Goal: Navigation & Orientation: Understand site structure

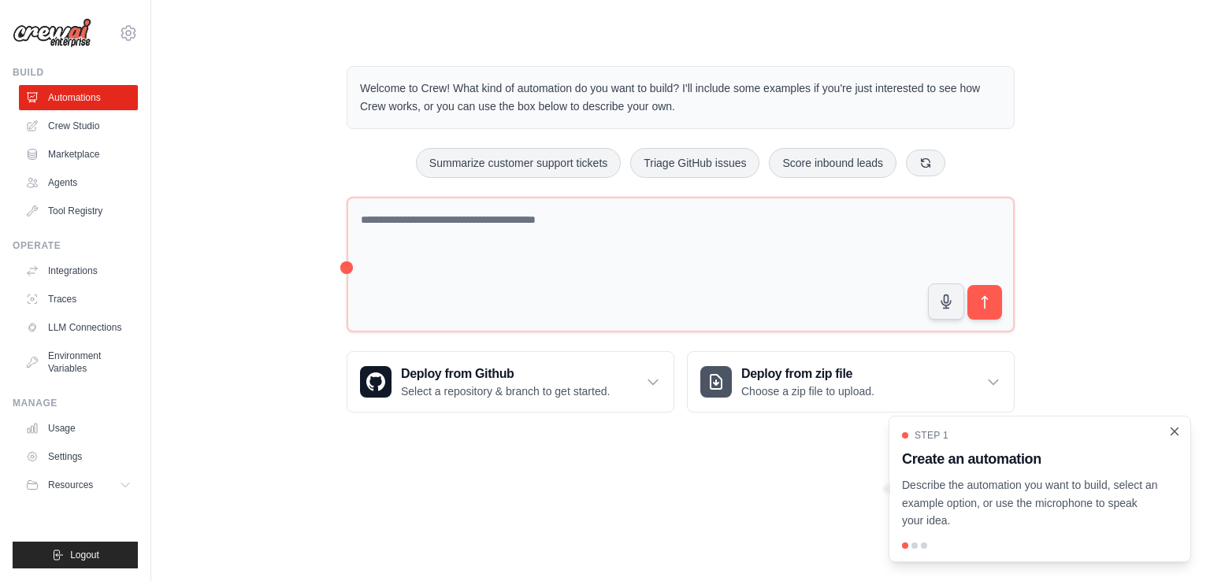
click at [1174, 432] on icon "Close walkthrough" at bounding box center [1174, 432] width 14 height 14
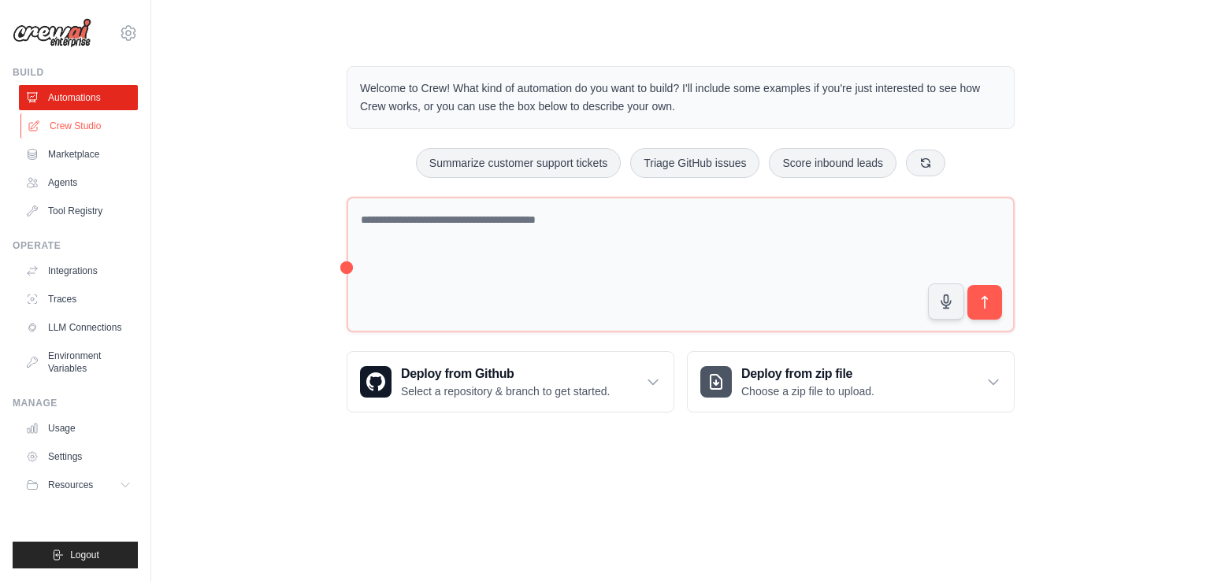
click at [32, 117] on link "Crew Studio" at bounding box center [79, 125] width 119 height 25
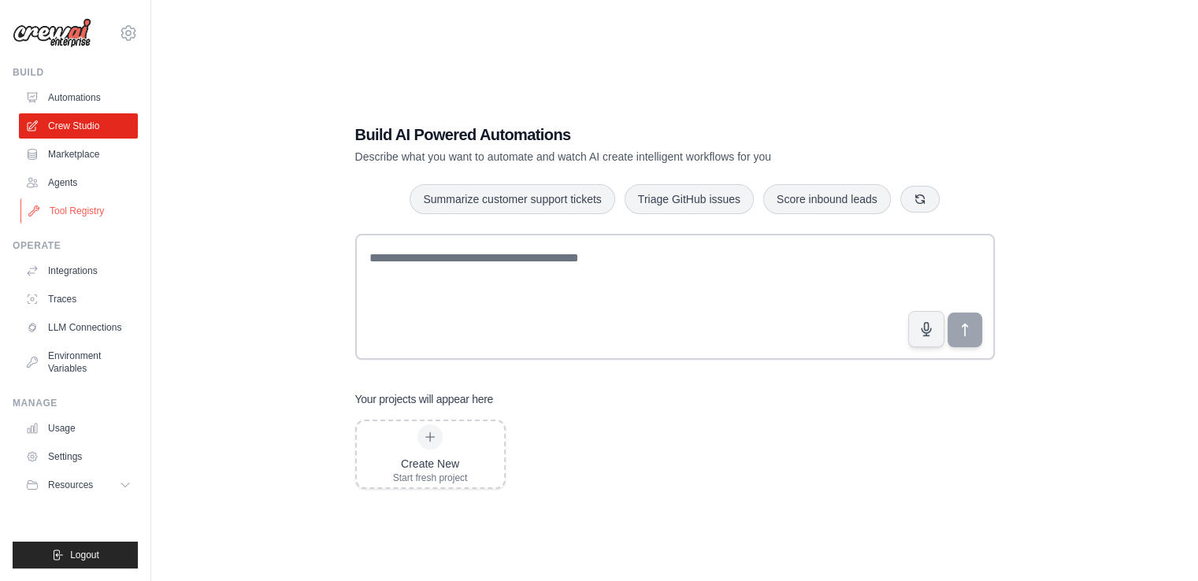
click at [87, 214] on link "Tool Registry" at bounding box center [79, 210] width 119 height 25
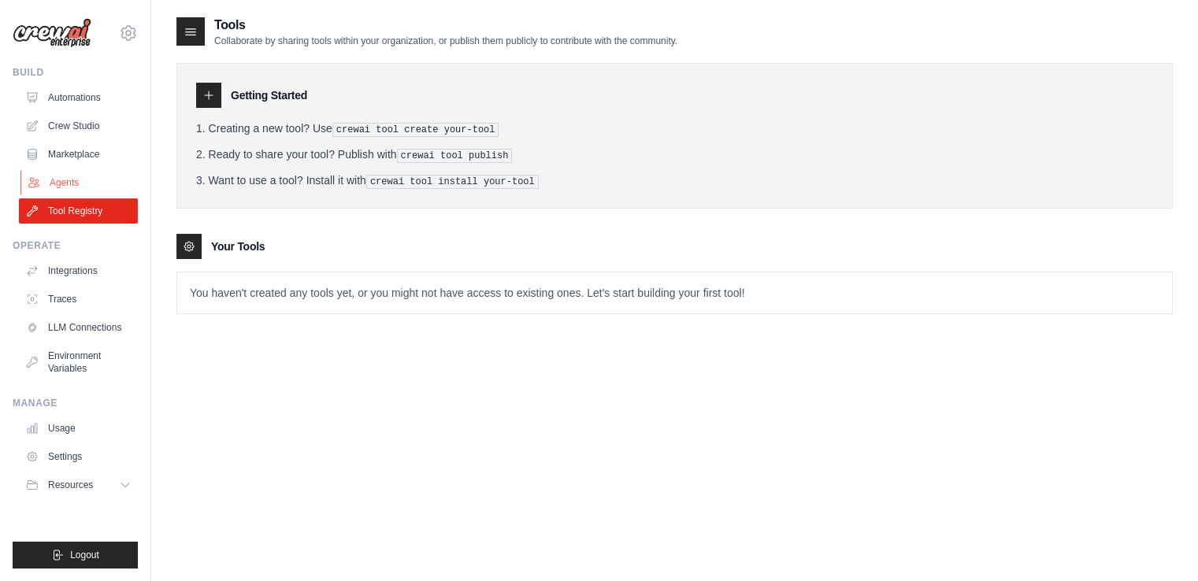
click at [40, 186] on link "Agents" at bounding box center [79, 182] width 119 height 25
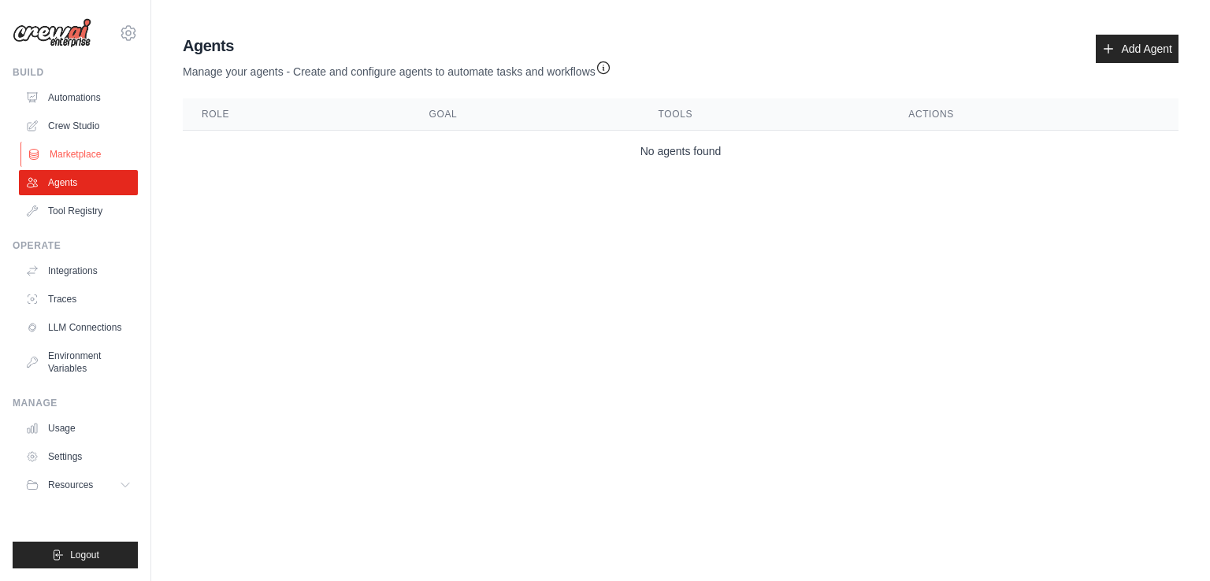
click at [61, 165] on link "Marketplace" at bounding box center [79, 154] width 119 height 25
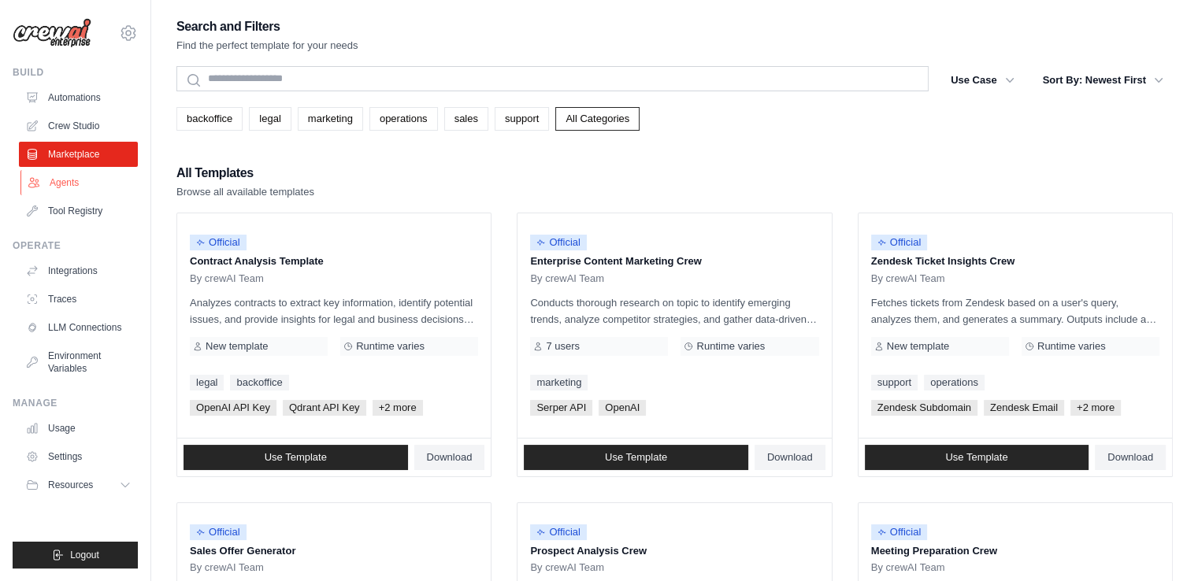
click at [65, 184] on link "Agents" at bounding box center [79, 182] width 119 height 25
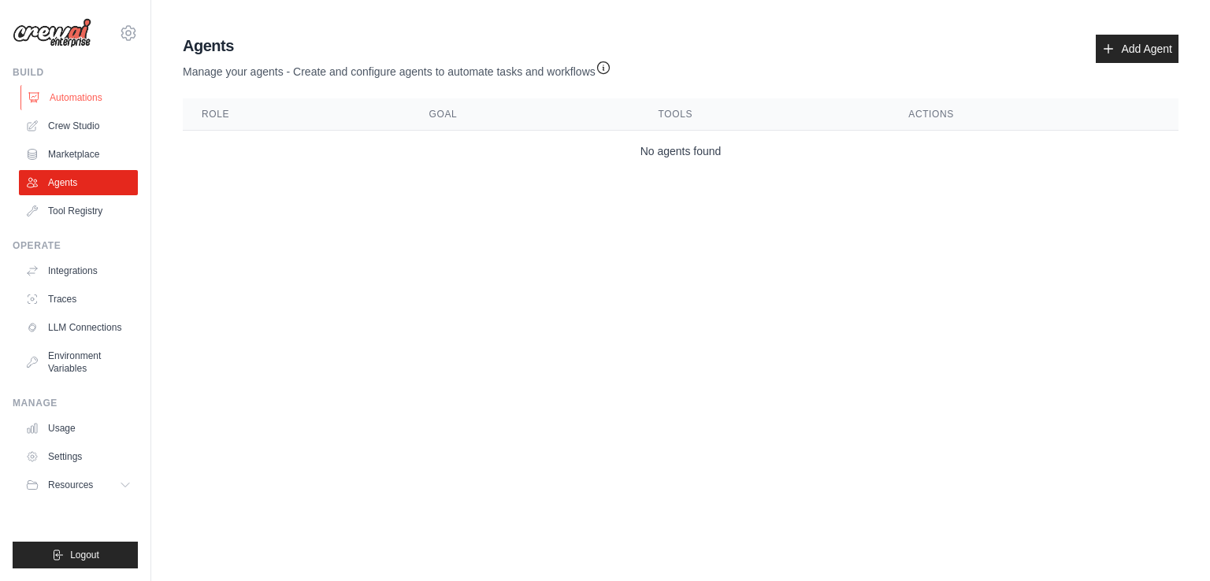
click at [106, 96] on link "Automations" at bounding box center [79, 97] width 119 height 25
